Goal: Information Seeking & Learning: Check status

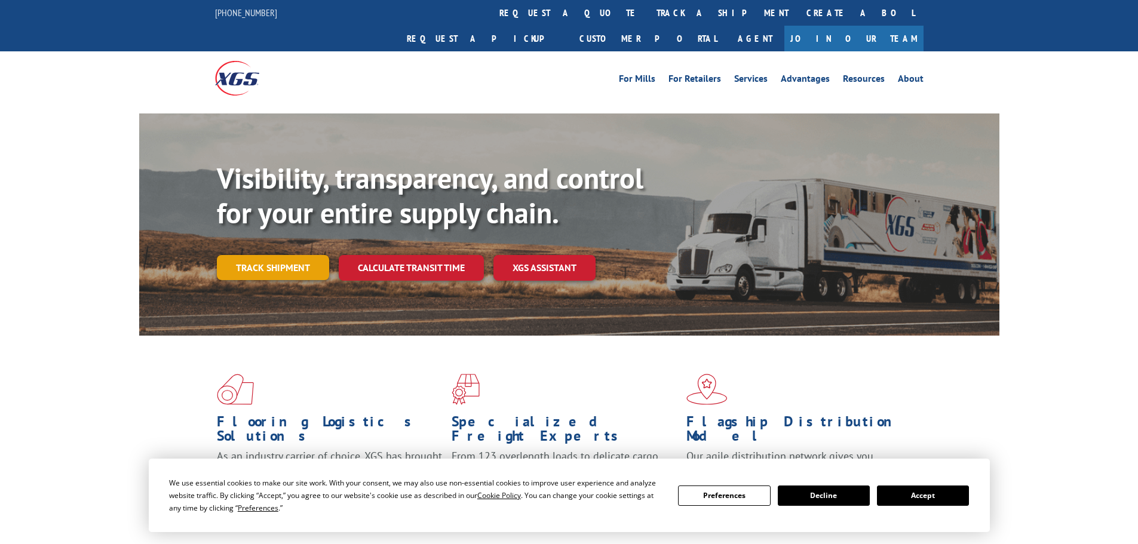
click at [244, 255] on link "Track shipment" at bounding box center [273, 267] width 112 height 25
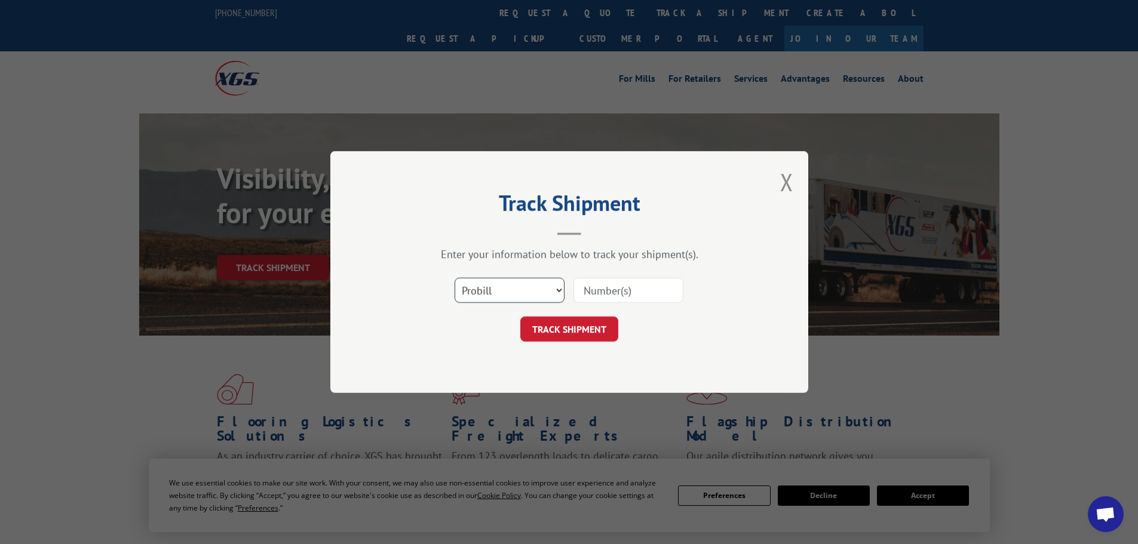
click at [484, 301] on select "Select category... Probill BOL PO" at bounding box center [509, 290] width 110 height 25
select select "bol"
click at [454, 278] on select "Select category... Probill BOL PO" at bounding box center [509, 290] width 110 height 25
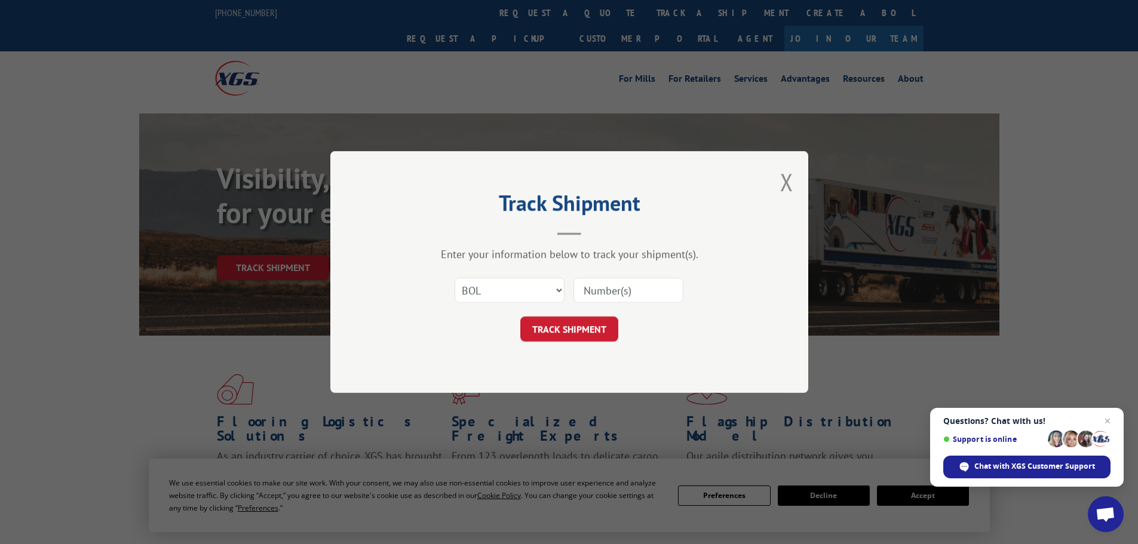
click at [613, 290] on input at bounding box center [628, 290] width 110 height 25
paste input "6006084"
type input "6006084"
click at [561, 325] on button "TRACK SHIPMENT" at bounding box center [569, 329] width 98 height 25
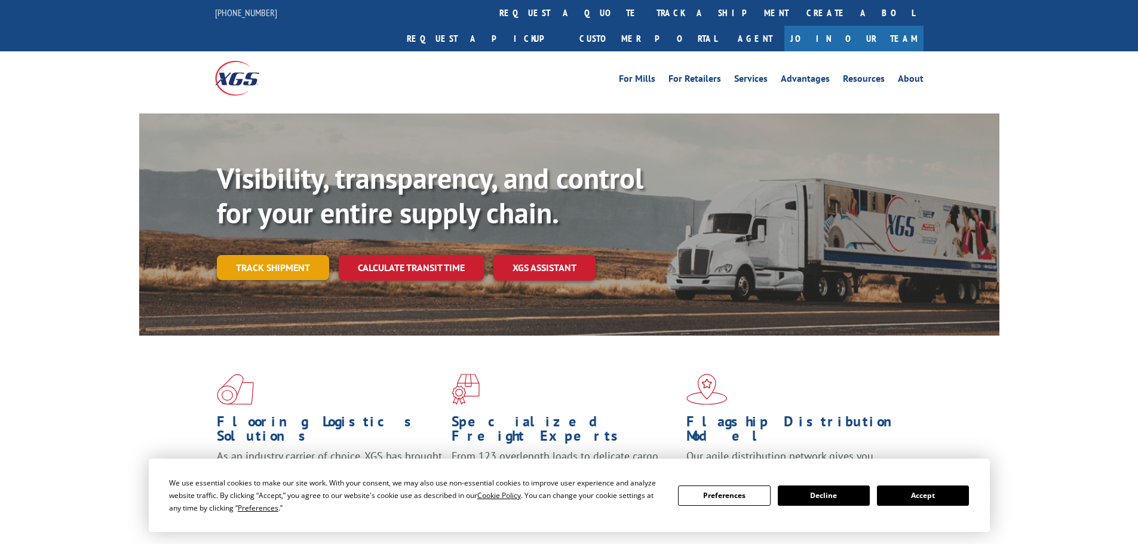
click at [246, 255] on link "Track shipment" at bounding box center [273, 267] width 112 height 25
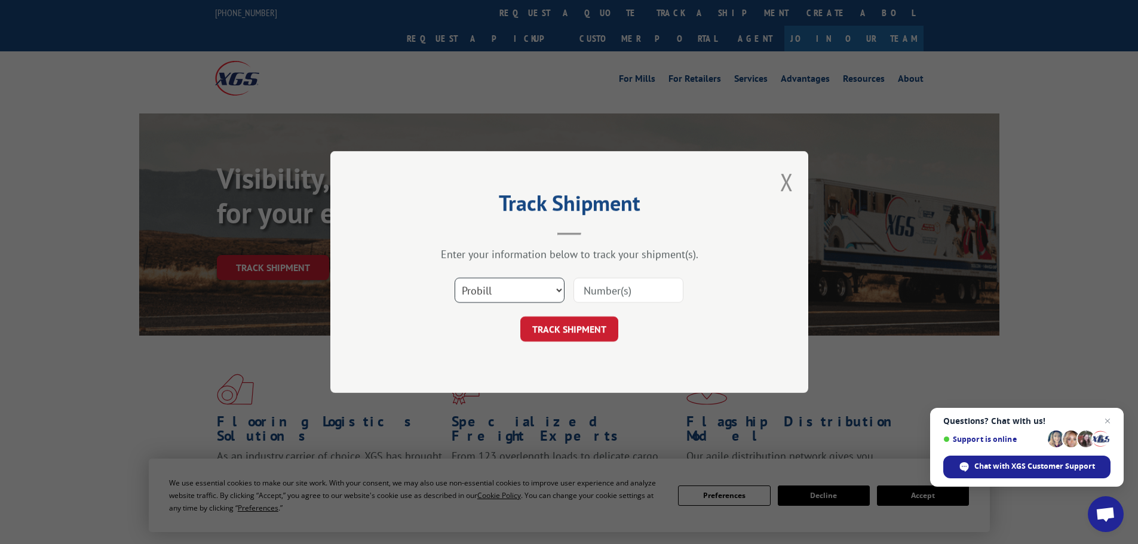
drag, startPoint x: 476, startPoint y: 294, endPoint x: 478, endPoint y: 300, distance: 6.4
click at [478, 297] on select "Select category... Probill BOL PO" at bounding box center [509, 290] width 110 height 25
select select "bol"
click at [454, 278] on select "Select category... Probill BOL PO" at bounding box center [509, 290] width 110 height 25
click at [607, 287] on input at bounding box center [628, 290] width 110 height 25
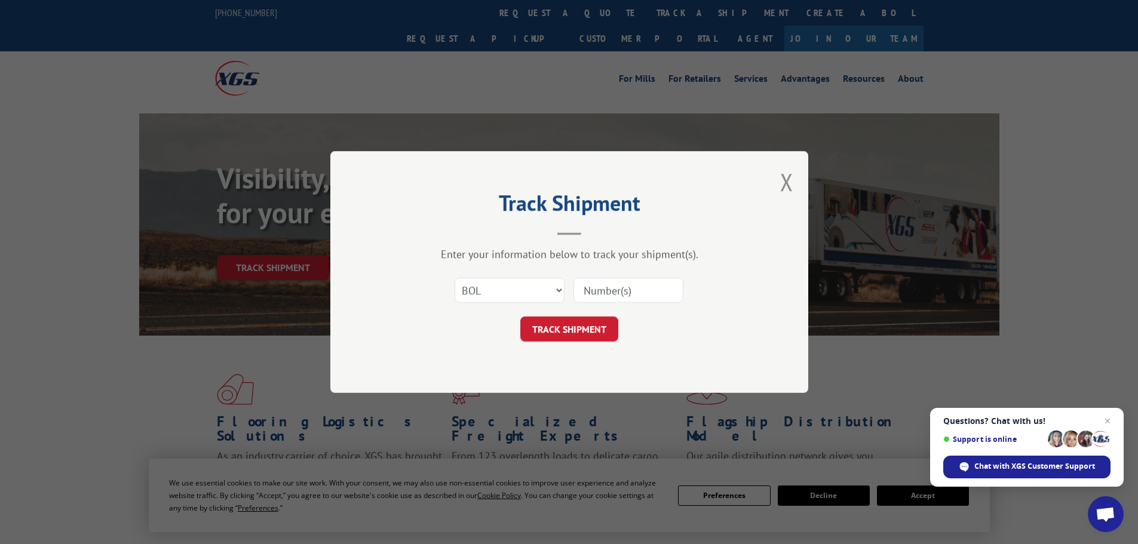
paste input "5195281"
type input "5195281"
click at [597, 330] on button "TRACK SHIPMENT" at bounding box center [569, 329] width 98 height 25
